Goal: Book appointment/travel/reservation

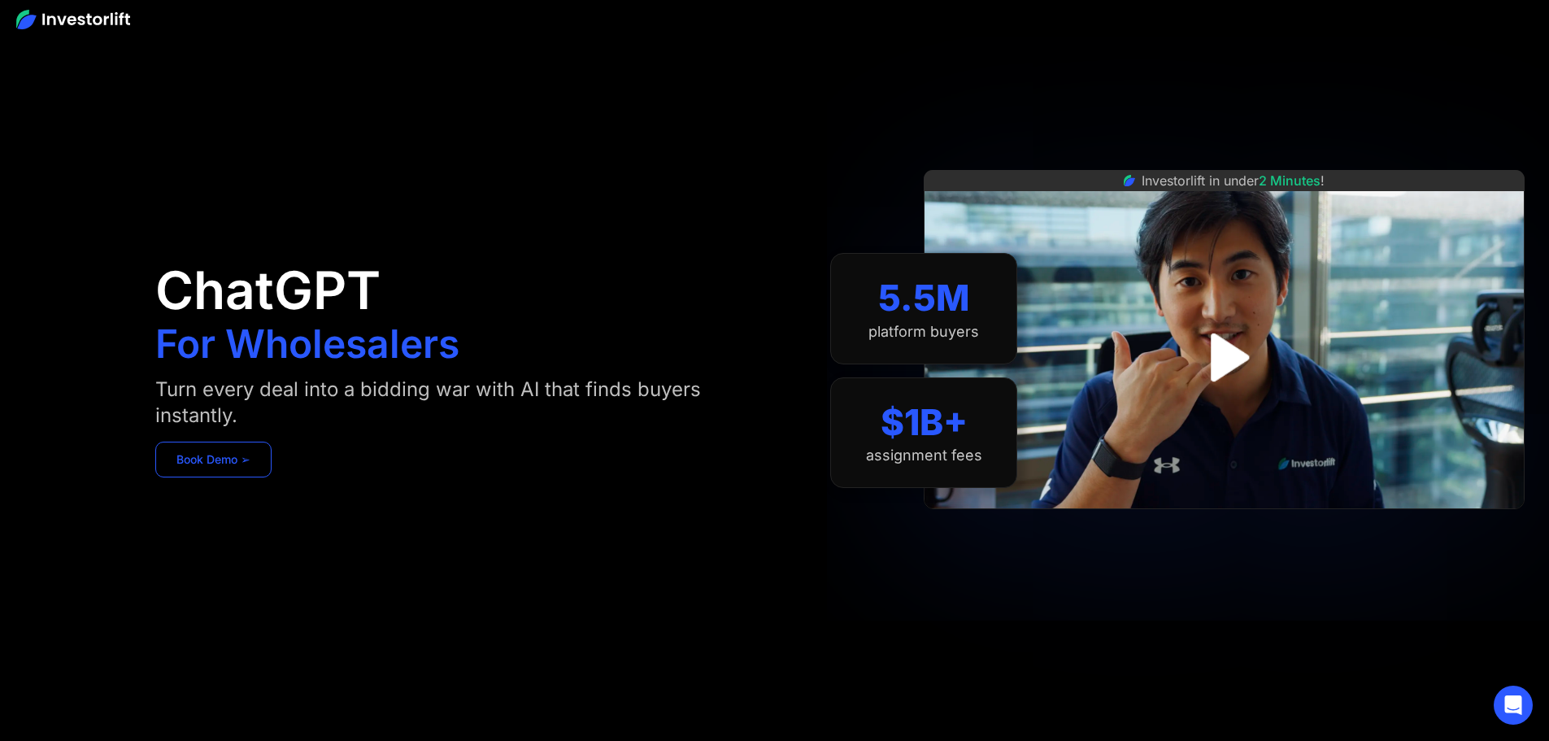
click at [272, 463] on link "Book Demo ➢" at bounding box center [213, 460] width 116 height 36
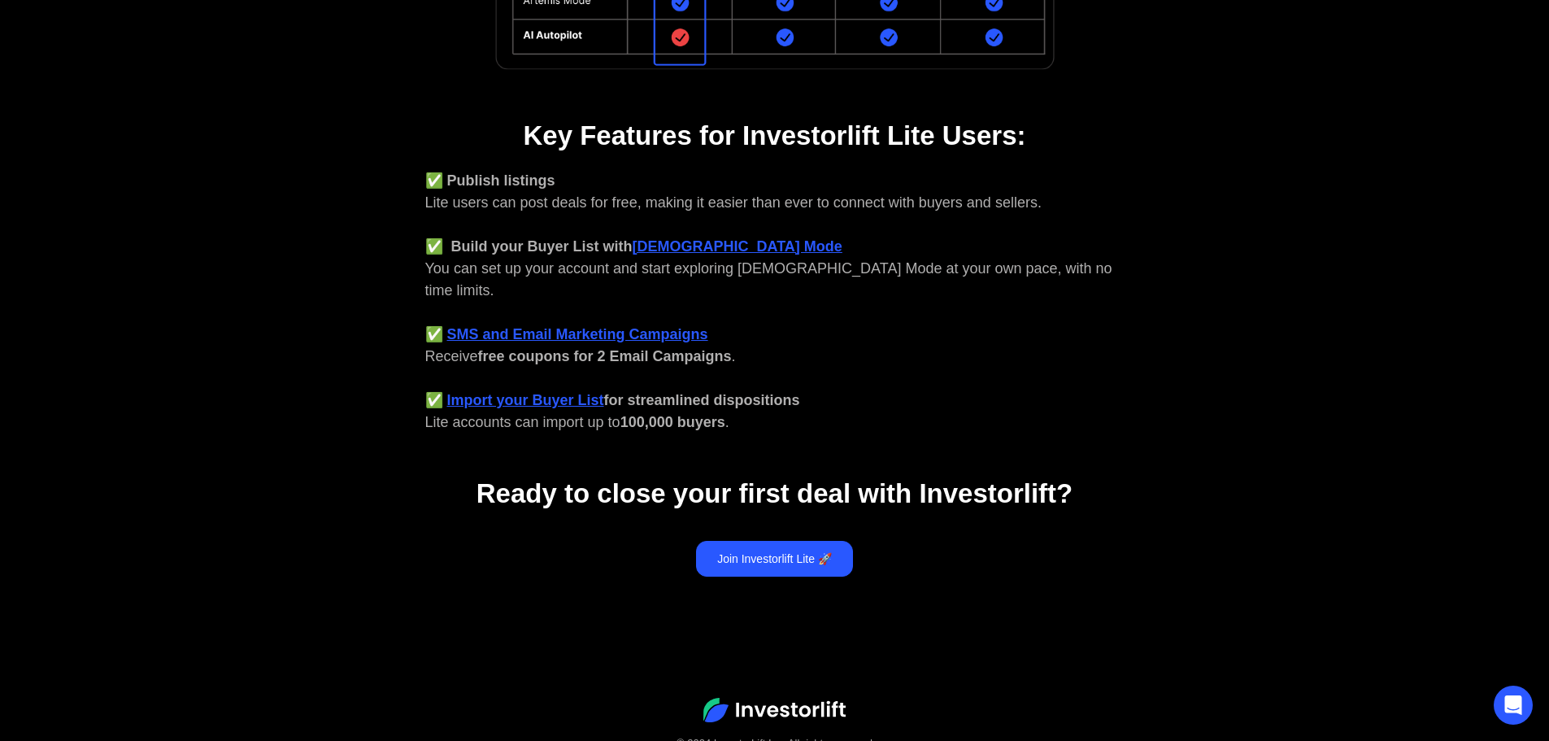
scroll to position [610, 0]
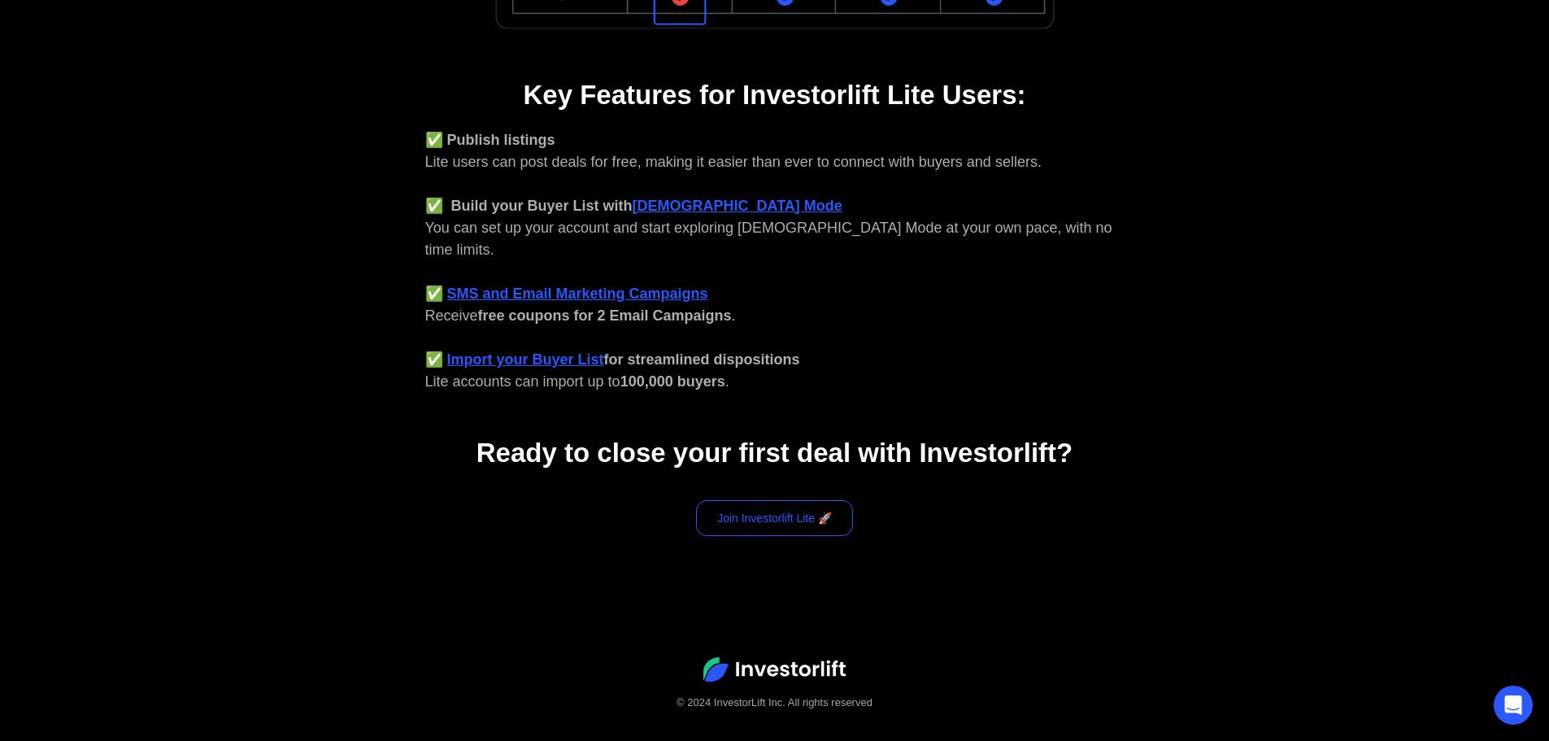
click at [791, 500] on link "Join Investorlift Lite 🚀" at bounding box center [774, 518] width 157 height 36
